Goal: Information Seeking & Learning: Compare options

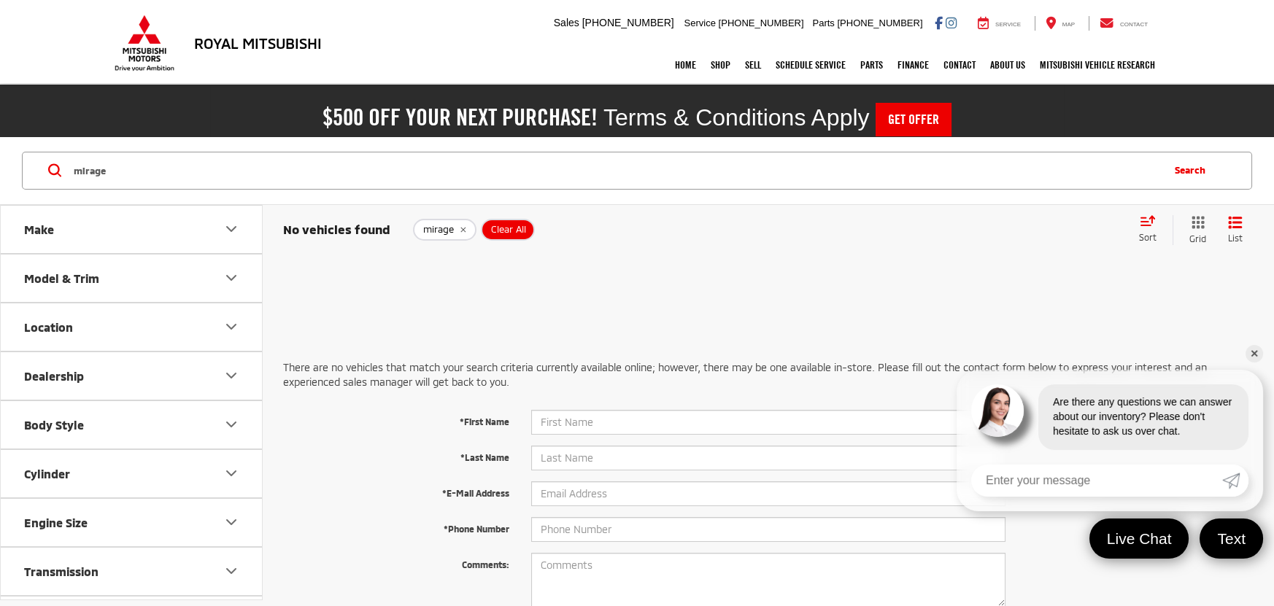
click at [383, 163] on input "mirage" at bounding box center [616, 170] width 1088 height 35
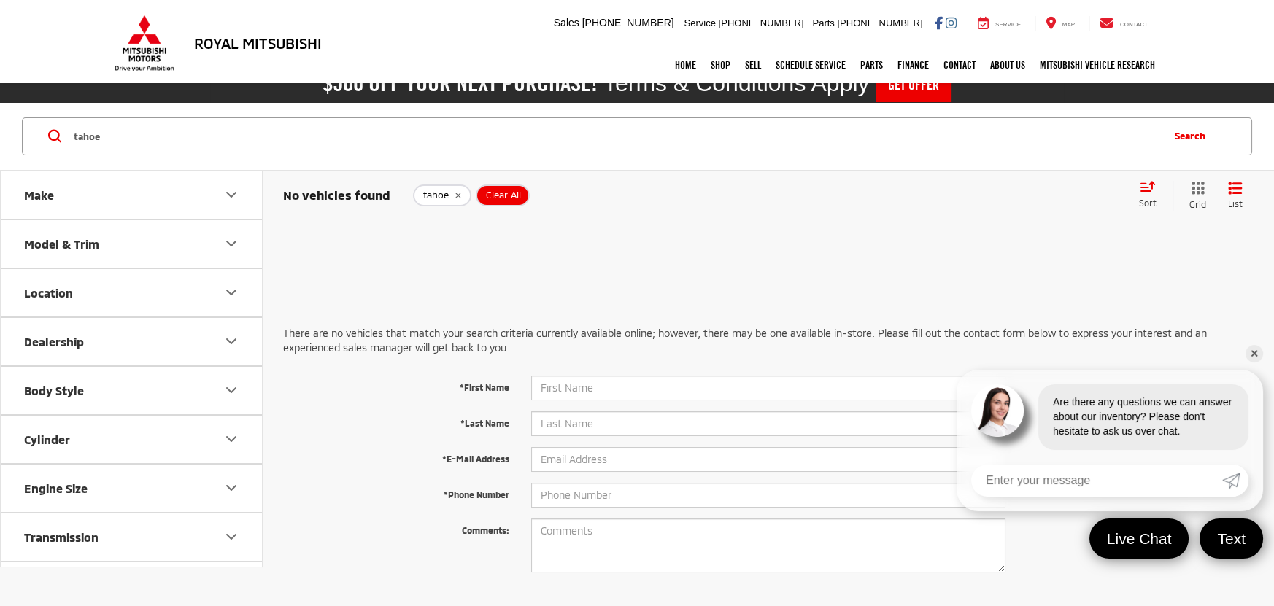
scroll to position [65, 0]
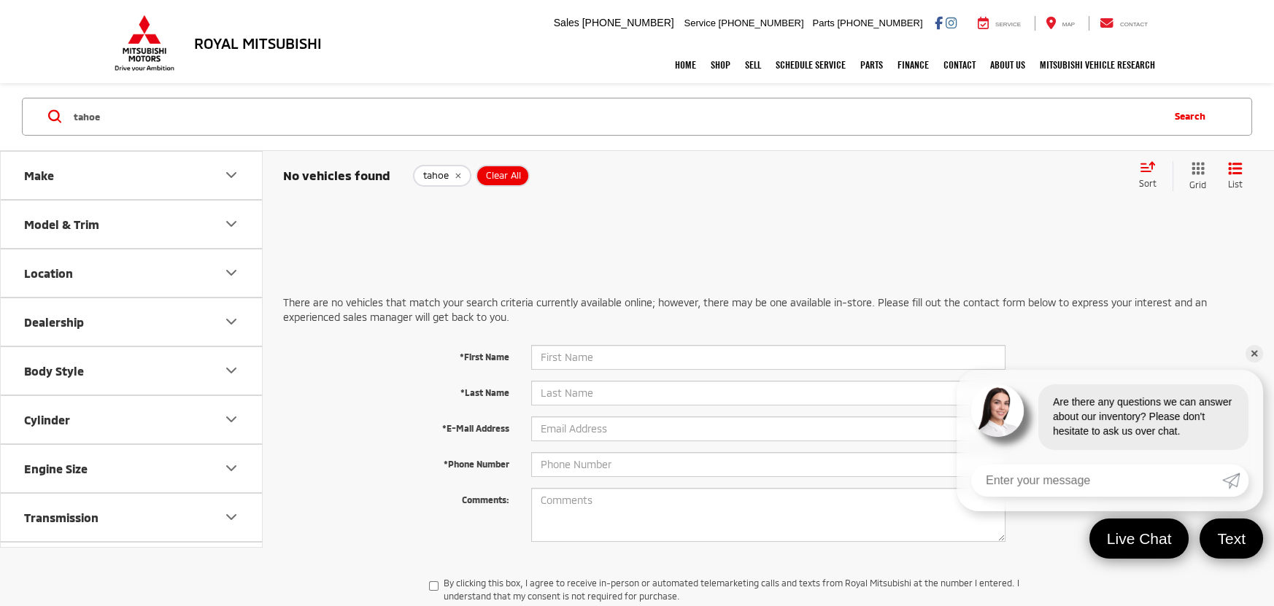
click at [370, 105] on input "tahoe" at bounding box center [616, 116] width 1088 height 35
type input "yukon"
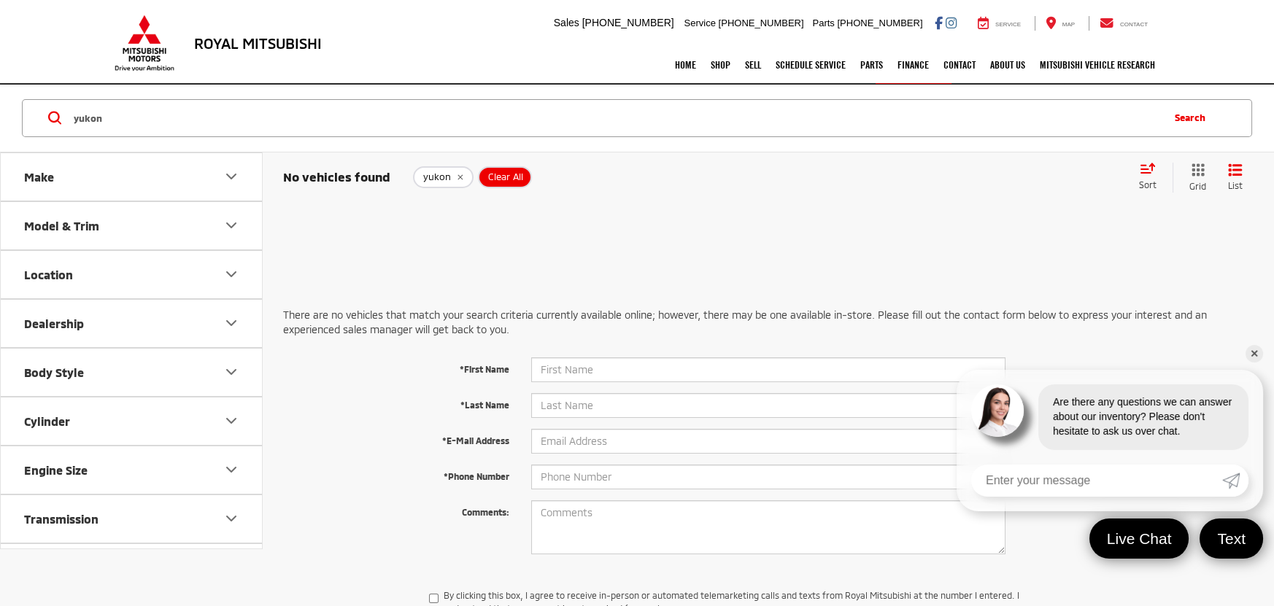
click at [455, 174] on icon "remove yukon" at bounding box center [459, 177] width 9 height 9
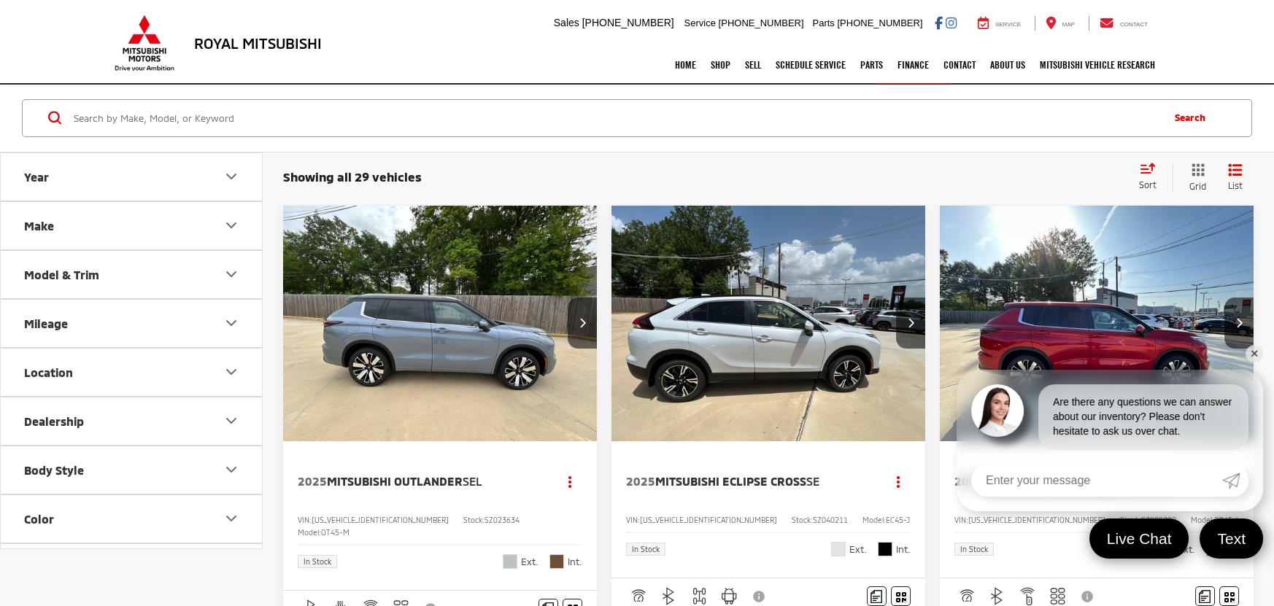
click at [1258, 349] on link "✕" at bounding box center [1254, 354] width 18 height 18
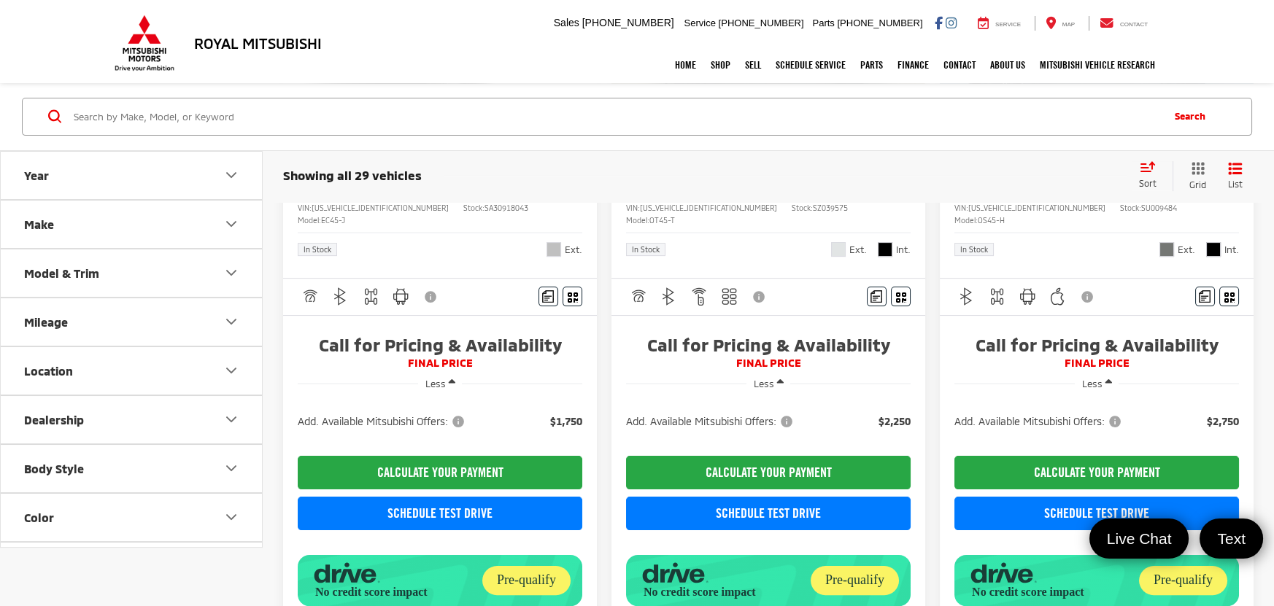
scroll to position [1300, 0]
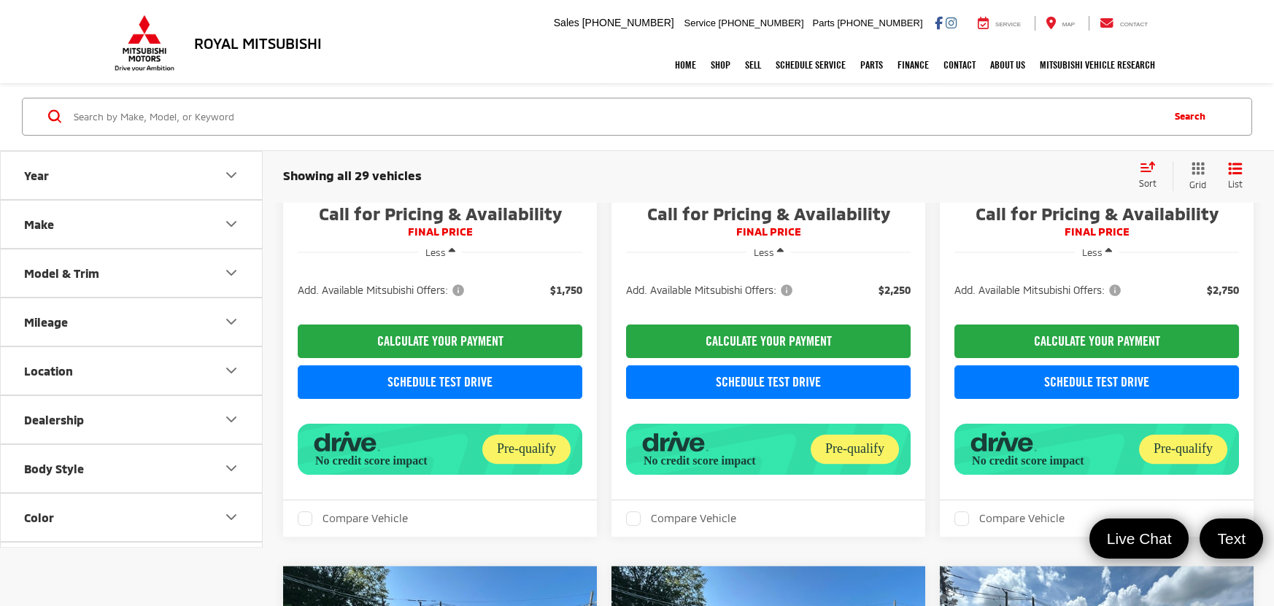
click at [94, 463] on button "Body Style" at bounding box center [132, 468] width 263 height 47
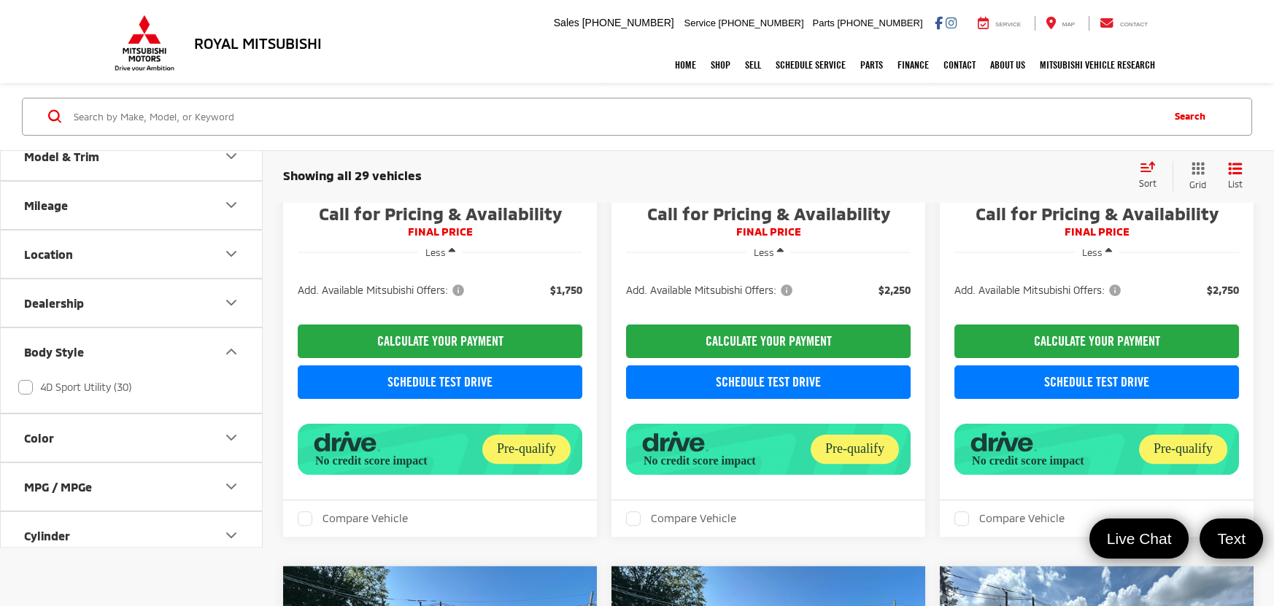
scroll to position [131, 0]
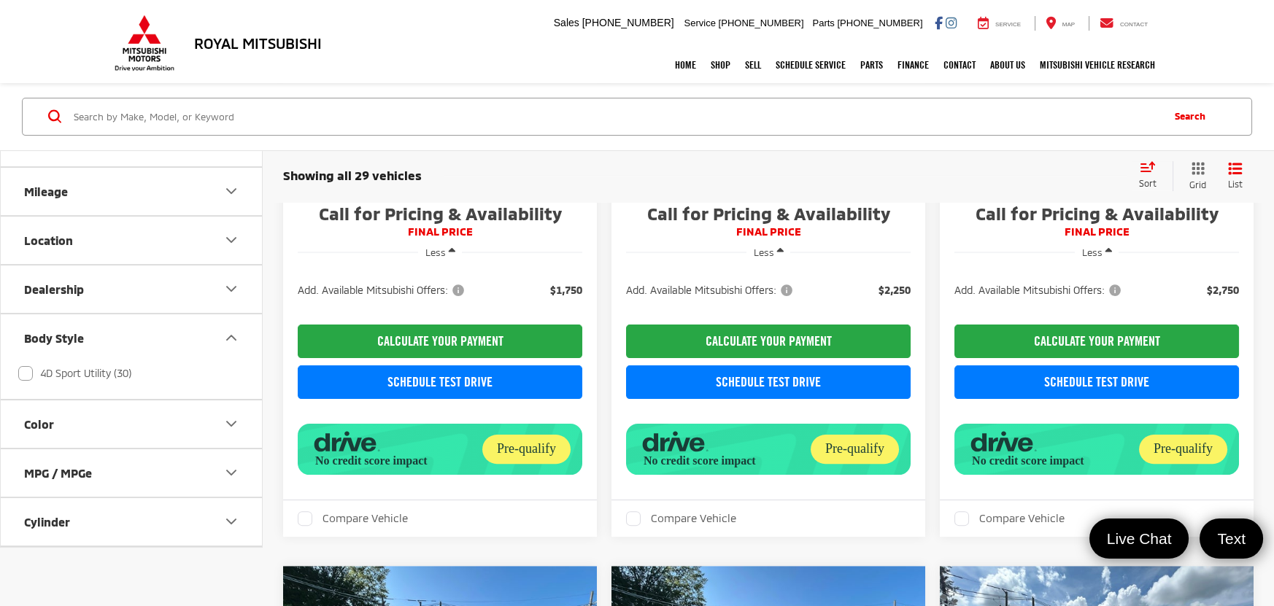
click at [236, 339] on icon "Body Style" at bounding box center [232, 338] width 18 height 18
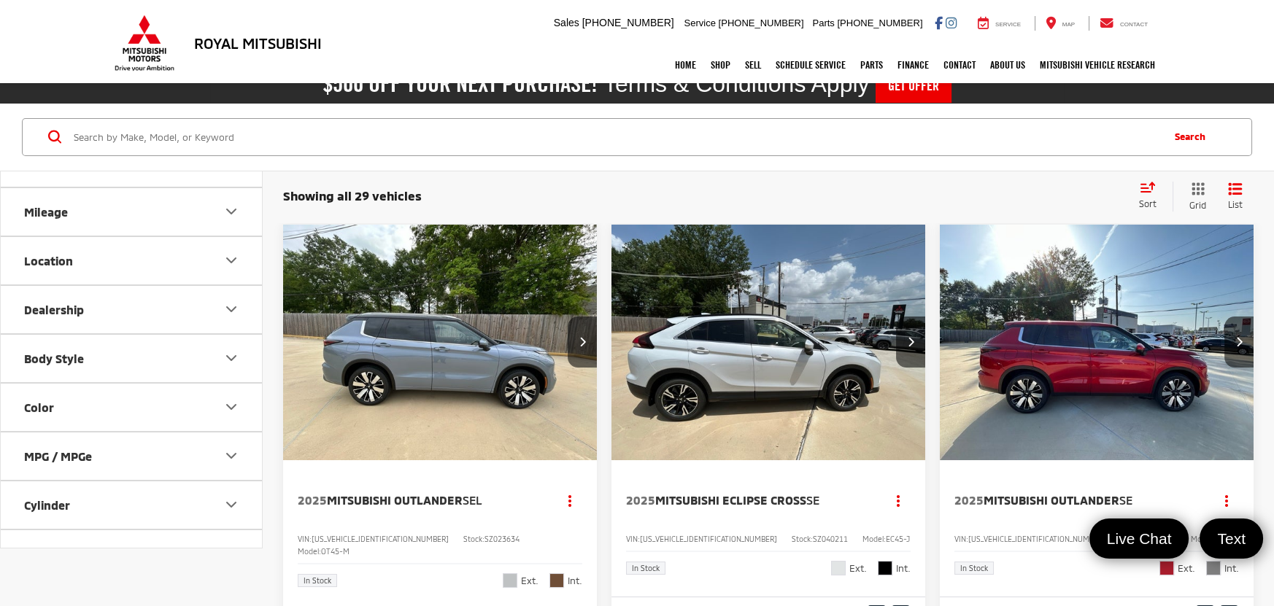
scroll to position [0, 0]
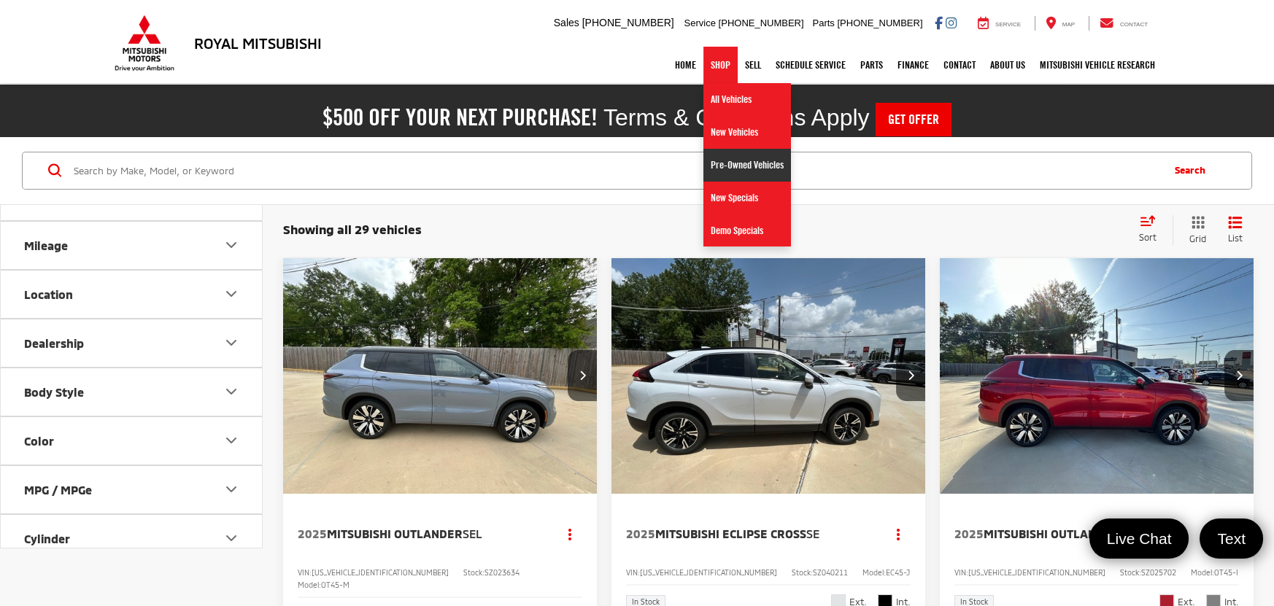
click at [740, 165] on link "Pre-Owned Vehicles" at bounding box center [747, 165] width 88 height 33
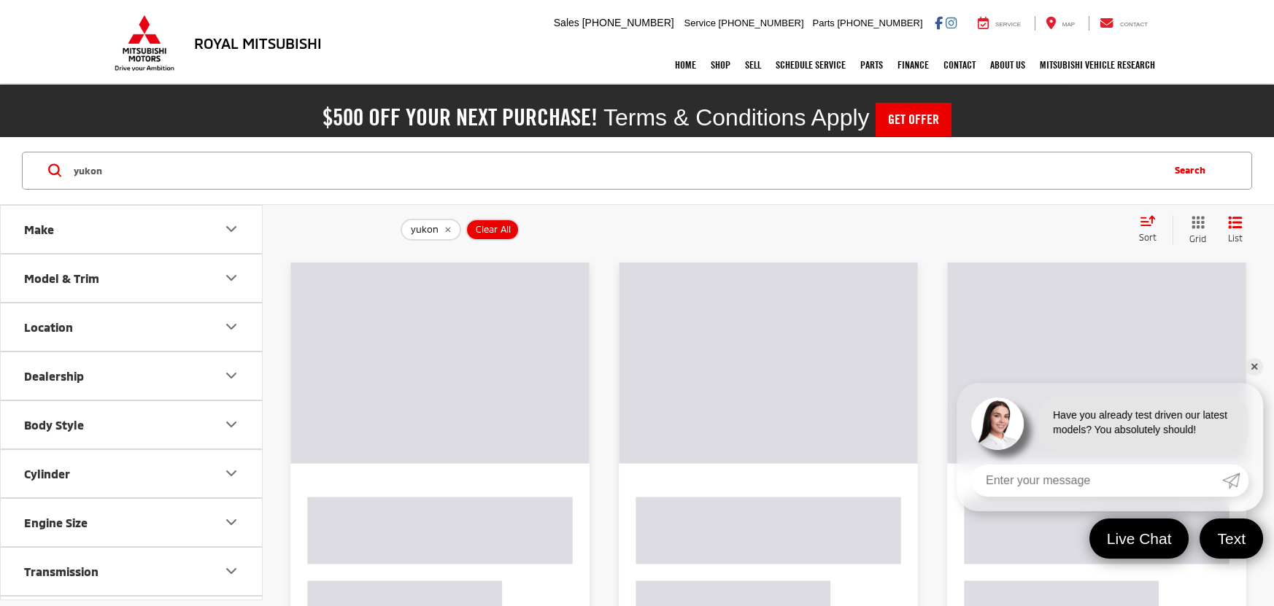
click at [1192, 172] on button "Search" at bounding box center [1193, 170] width 66 height 36
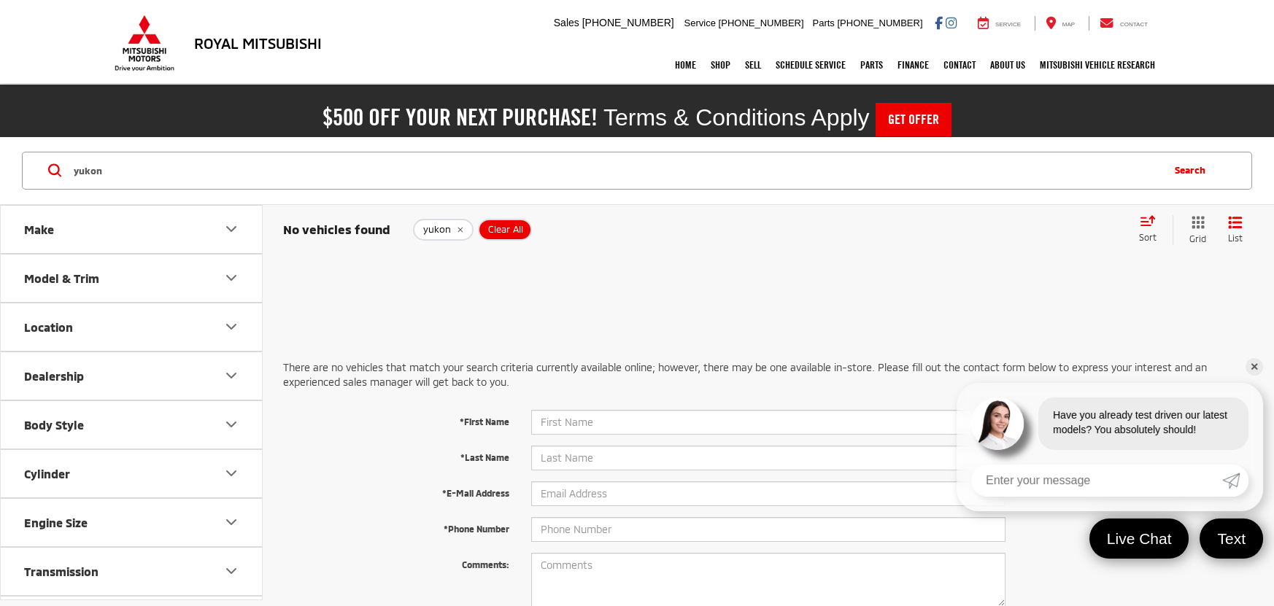
click at [737, 174] on input "yukon" at bounding box center [616, 170] width 1088 height 35
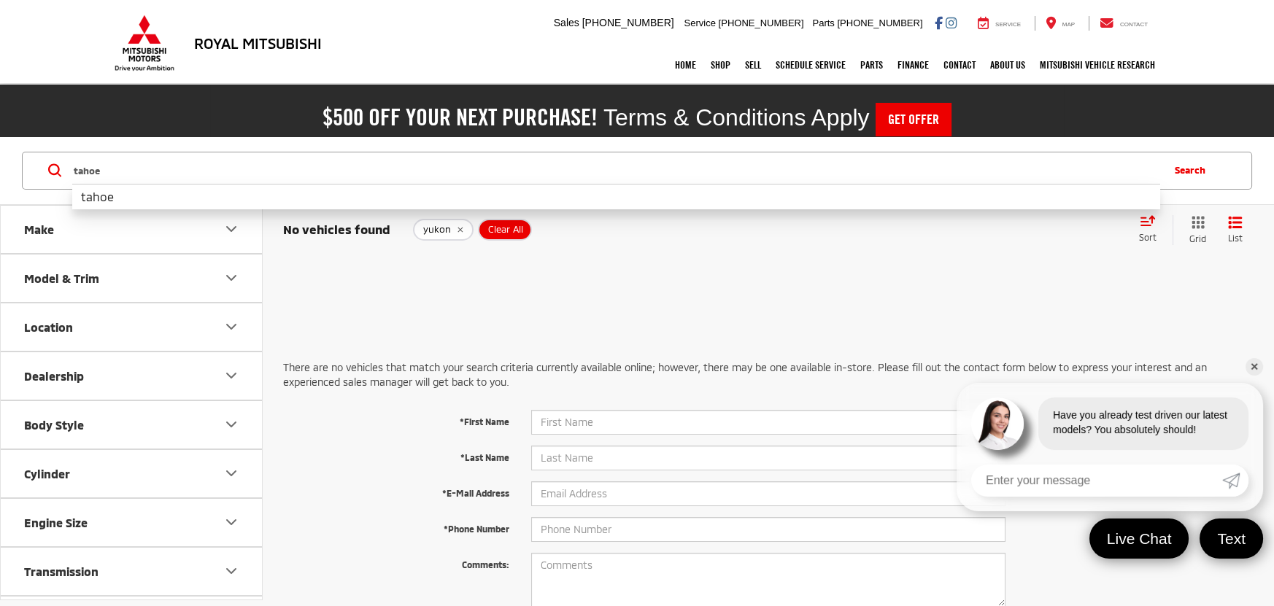
type input "tahoe"
